Goal: Information Seeking & Learning: Find specific fact

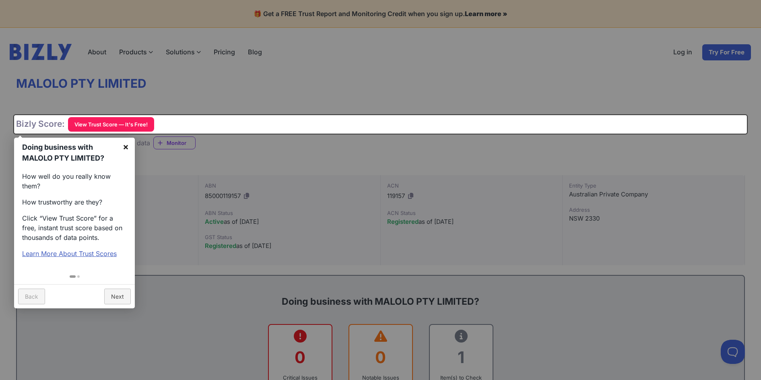
click at [128, 145] on link "×" at bounding box center [126, 147] width 18 height 18
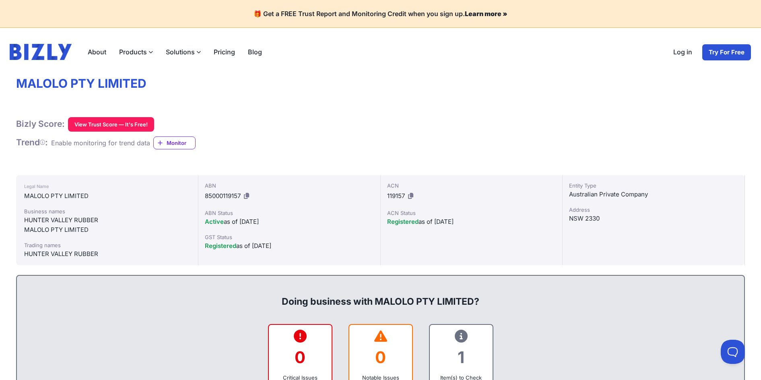
click at [591, 218] on div "NSW 2330" at bounding box center [653, 219] width 169 height 10
click at [105, 247] on div "Trading names" at bounding box center [107, 245] width 166 height 8
drag, startPoint x: 471, startPoint y: 220, endPoint x: 437, endPoint y: 222, distance: 34.3
click at [437, 222] on div "Registered as of [DATE]" at bounding box center [471, 222] width 169 height 10
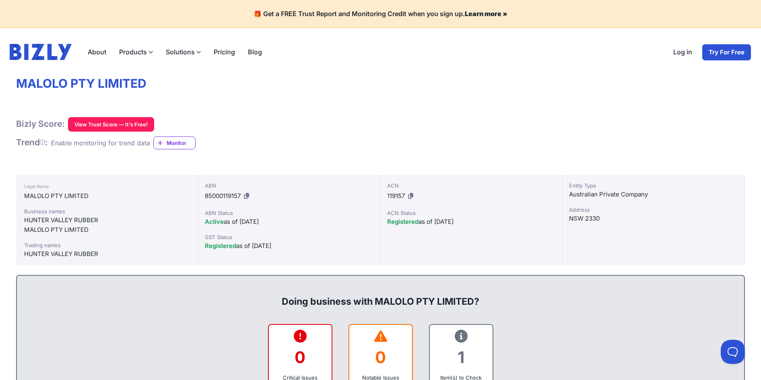
click at [445, 225] on div "Registered as of [DATE]" at bounding box center [471, 222] width 169 height 10
drag, startPoint x: 471, startPoint y: 220, endPoint x: 430, endPoint y: 223, distance: 41.2
click at [430, 223] on div "Registered as of [DATE]" at bounding box center [471, 222] width 169 height 10
click at [87, 231] on div "MALOLO PTY LIMITED" at bounding box center [107, 230] width 166 height 10
drag, startPoint x: 105, startPoint y: 237, endPoint x: 15, endPoint y: 200, distance: 97.3
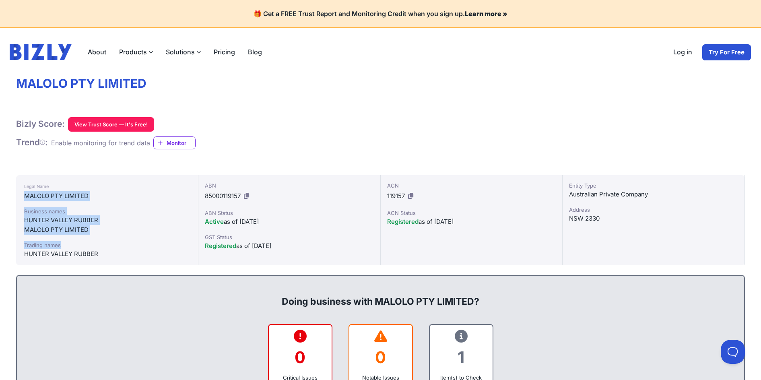
click at [104, 252] on div "HUNTER VALLEY RUBBER" at bounding box center [107, 254] width 166 height 10
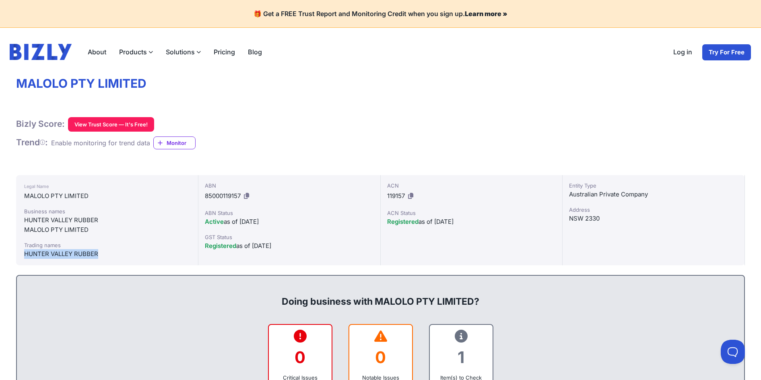
drag, startPoint x: 101, startPoint y: 255, endPoint x: 16, endPoint y: 256, distance: 85.8
copy div "HUNTER VALLEY RUBBER"
drag, startPoint x: 95, startPoint y: 233, endPoint x: 38, endPoint y: 222, distance: 58.1
click at [95, 233] on div "MALOLO PTY LIMITED" at bounding box center [107, 230] width 166 height 10
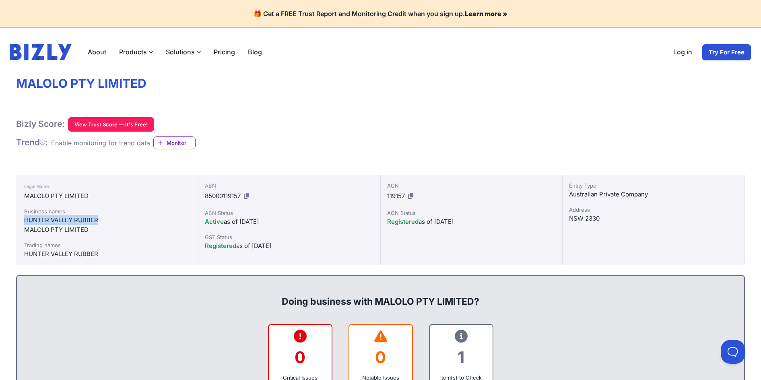
drag, startPoint x: 99, startPoint y: 221, endPoint x: 17, endPoint y: 221, distance: 82.1
click at [17, 221] on div "Legal Name MALOLO PTY LIMITED Business names HUNTER VALLEY RUBBER MALOLO PTY LI…" at bounding box center [107, 220] width 182 height 90
click at [100, 235] on div "Business names HUNTER VALLEY RUBBER MALOLO PTY LIMITED Trading names HUNTER VAL…" at bounding box center [107, 233] width 166 height 52
drag, startPoint x: 21, startPoint y: 219, endPoint x: 138, endPoint y: 244, distance: 119.6
click at [100, 218] on div "Legal Name MALOLO PTY LIMITED Business names HUNTER VALLEY RUBBER MALOLO PTY LI…" at bounding box center [107, 220] width 182 height 90
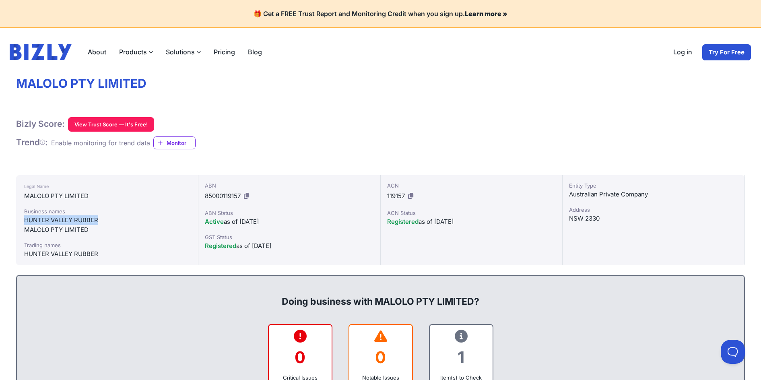
click at [68, 221] on div "HUNTER VALLEY RUBBER" at bounding box center [107, 220] width 166 height 10
click at [592, 218] on div "NSW 2330" at bounding box center [653, 219] width 169 height 10
click at [606, 217] on div "NSW 2330" at bounding box center [653, 219] width 169 height 10
click at [595, 219] on div "NSW 2330" at bounding box center [653, 219] width 169 height 10
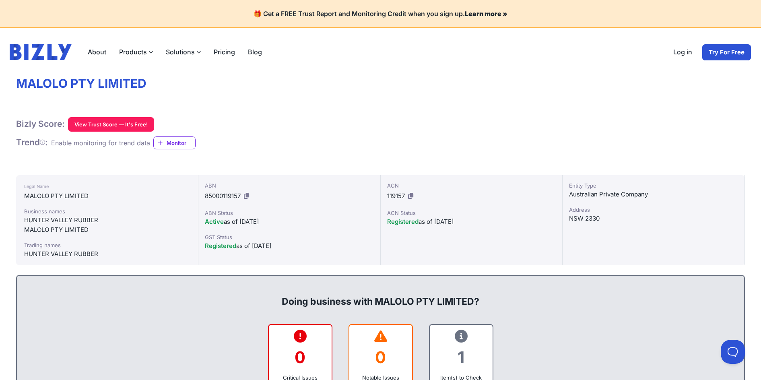
click at [595, 219] on div "NSW 2330" at bounding box center [653, 219] width 169 height 10
